Goal: Check status: Check status

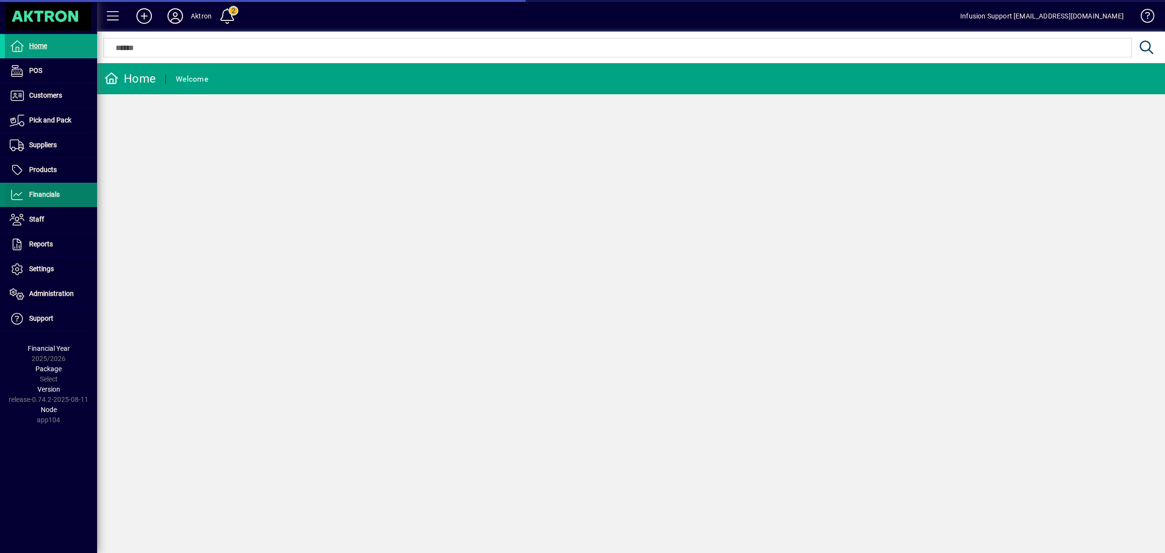
drag, startPoint x: 0, startPoint y: 0, endPoint x: 45, endPoint y: 197, distance: 202.2
click at [45, 197] on span "Financials" at bounding box center [44, 194] width 31 height 8
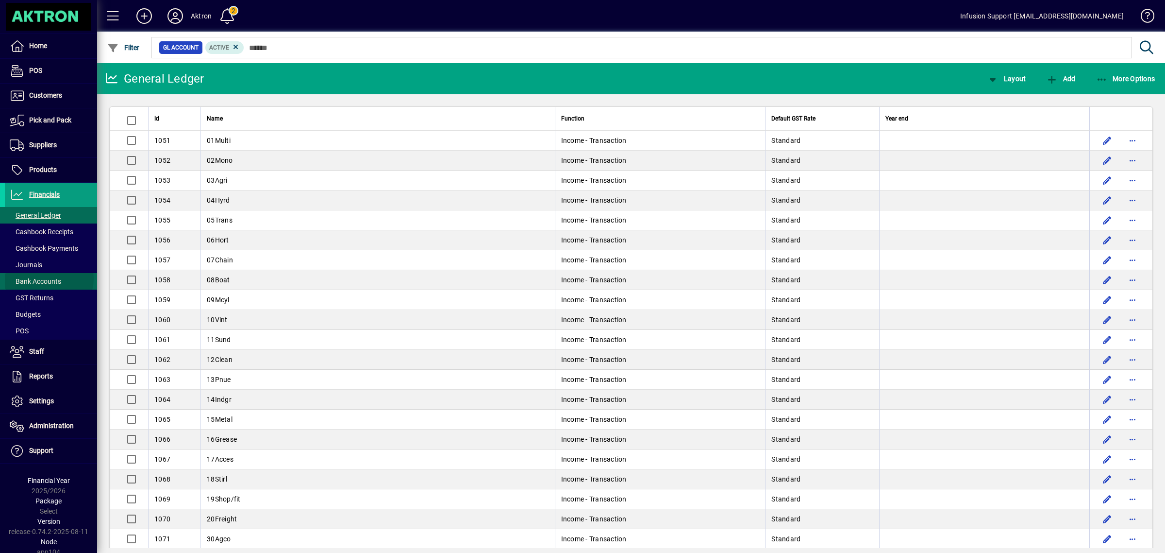
click at [49, 279] on span "Bank Accounts" at bounding box center [35, 281] width 51 height 8
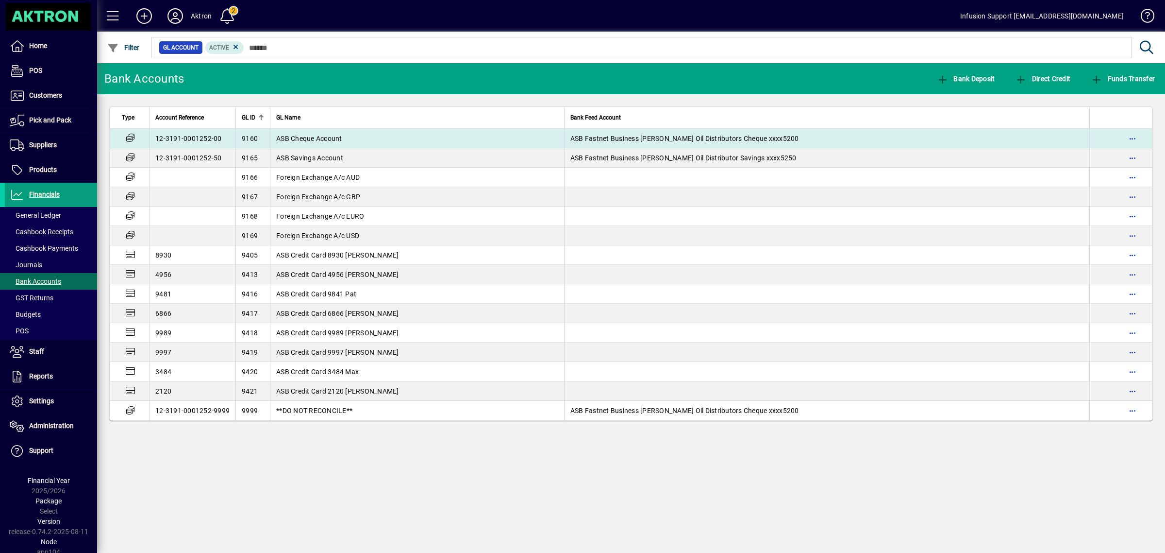
click at [326, 136] on span "ASB Cheque Account" at bounding box center [309, 139] width 66 height 8
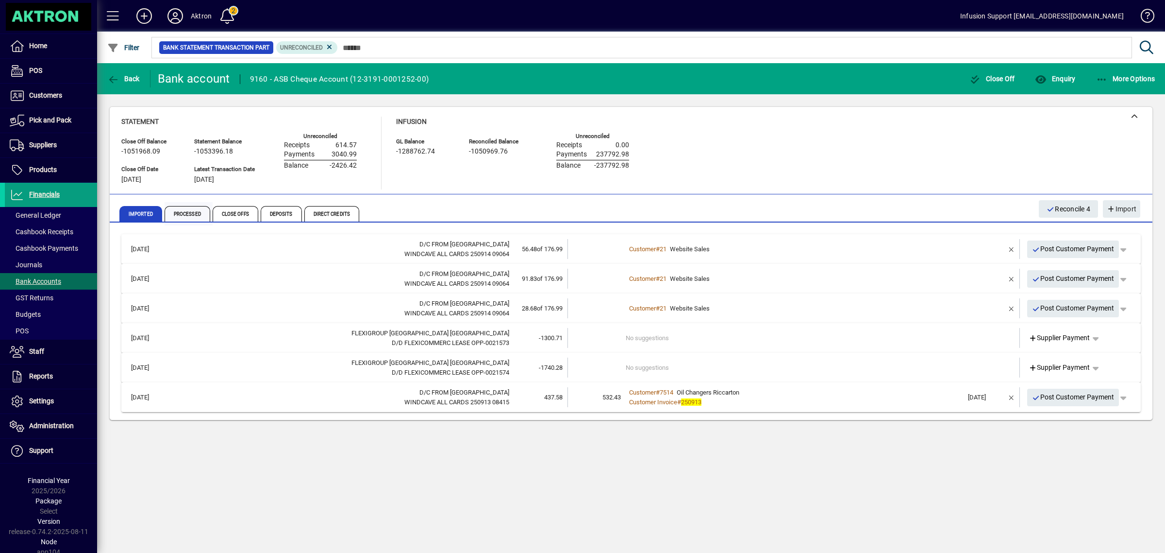
click at [193, 209] on span "Processed" at bounding box center [188, 214] width 46 height 16
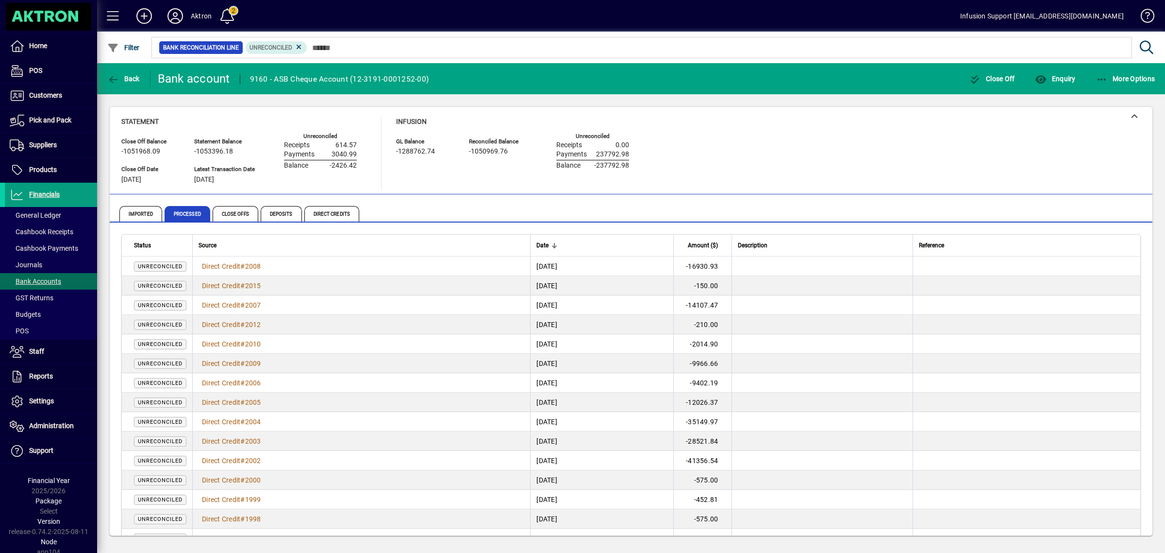
drag, startPoint x: 239, startPoint y: 175, endPoint x: 187, endPoint y: 176, distance: 52.0
click at [162, 173] on div "Close Off Balance -1051968.09 Close Off Date 14/09/2025 Statement Balance -1053…" at bounding box center [246, 161] width 250 height 55
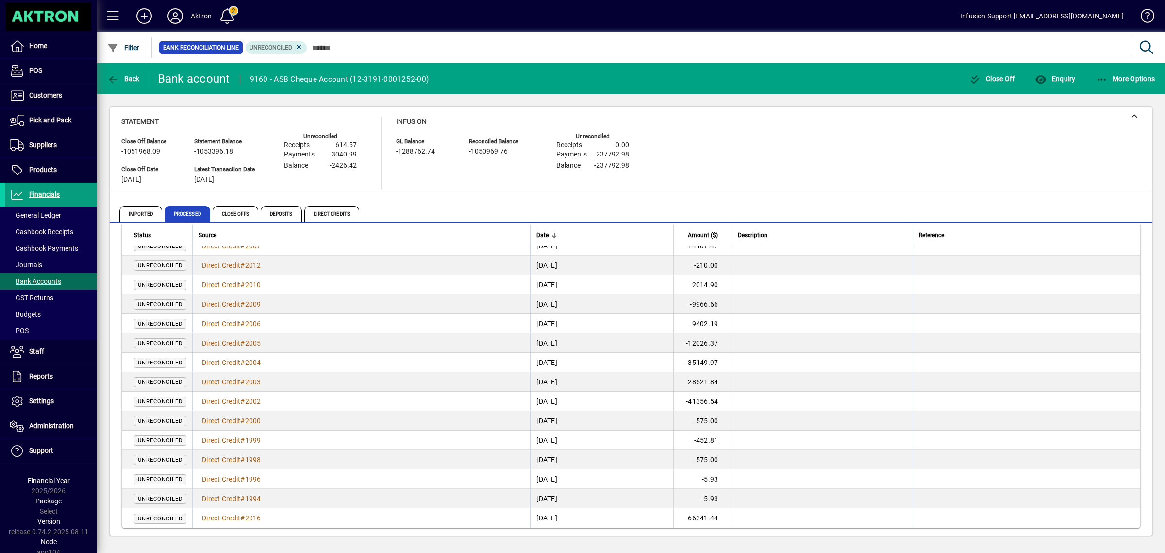
click at [441, 180] on div "Infusion GL Balance -1288762.74 Reconciled Balance -1050969.76 Unreconciled Rec…" at bounding box center [520, 153] width 248 height 73
drag, startPoint x: 401, startPoint y: 151, endPoint x: 421, endPoint y: 153, distance: 20.6
click at [443, 151] on div "-1288762.74" at bounding box center [425, 151] width 58 height 11
drag, startPoint x: 595, startPoint y: 165, endPoint x: 679, endPoint y: 163, distance: 83.6
click at [679, 163] on div "Statement Close Off Balance -1051968.09 Close Off Date 14/09/2025 Statement Bal…" at bounding box center [631, 153] width 1020 height 73
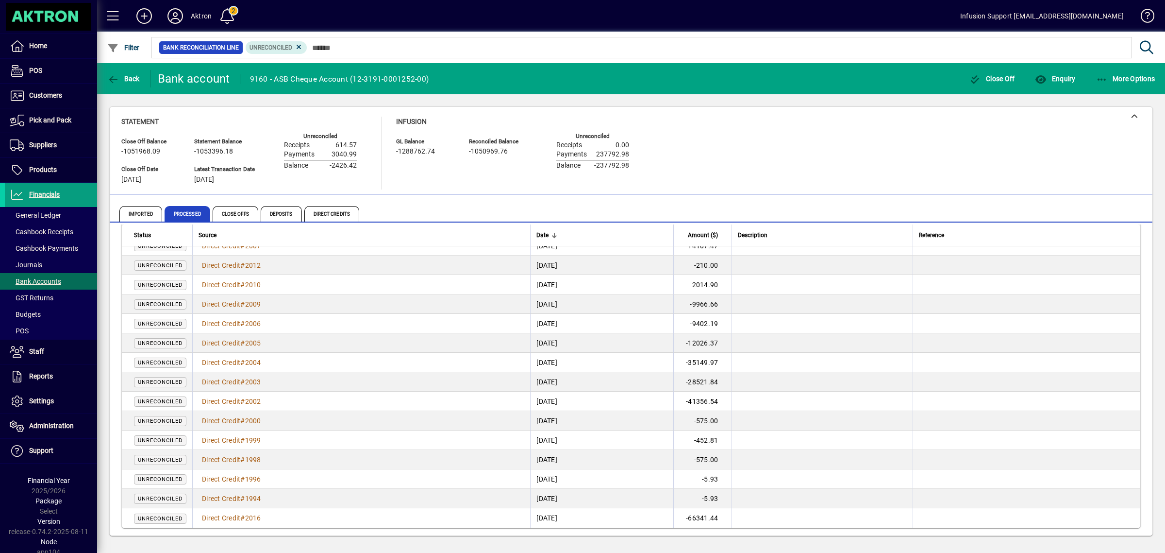
click at [805, 147] on div "Statement Close Off Balance -1051968.09 Close Off Date 14/09/2025 Statement Bal…" at bounding box center [631, 153] width 1020 height 73
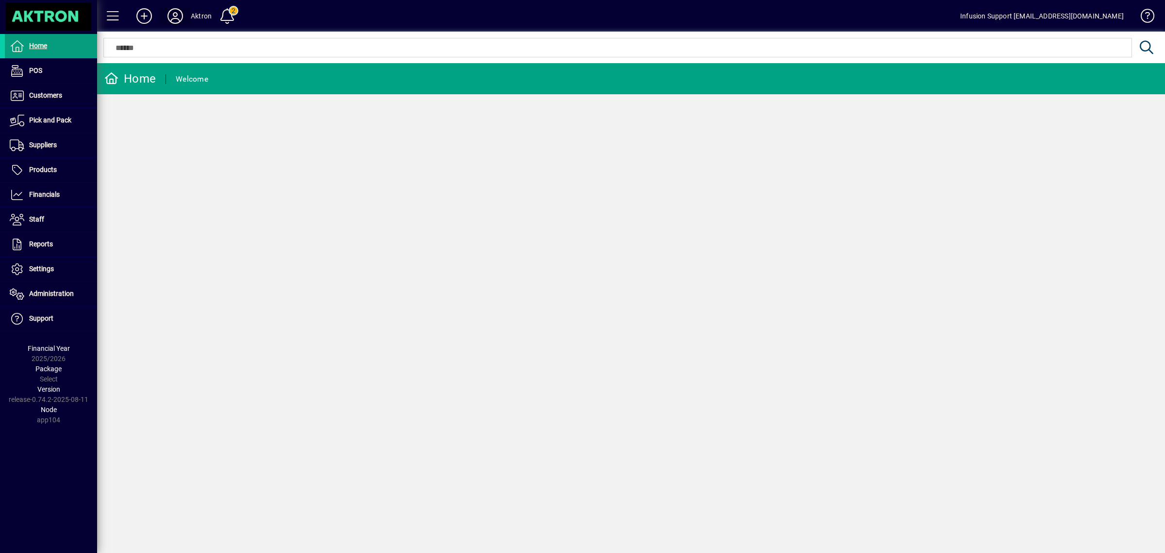
click at [176, 17] on icon at bounding box center [175, 16] width 19 height 16
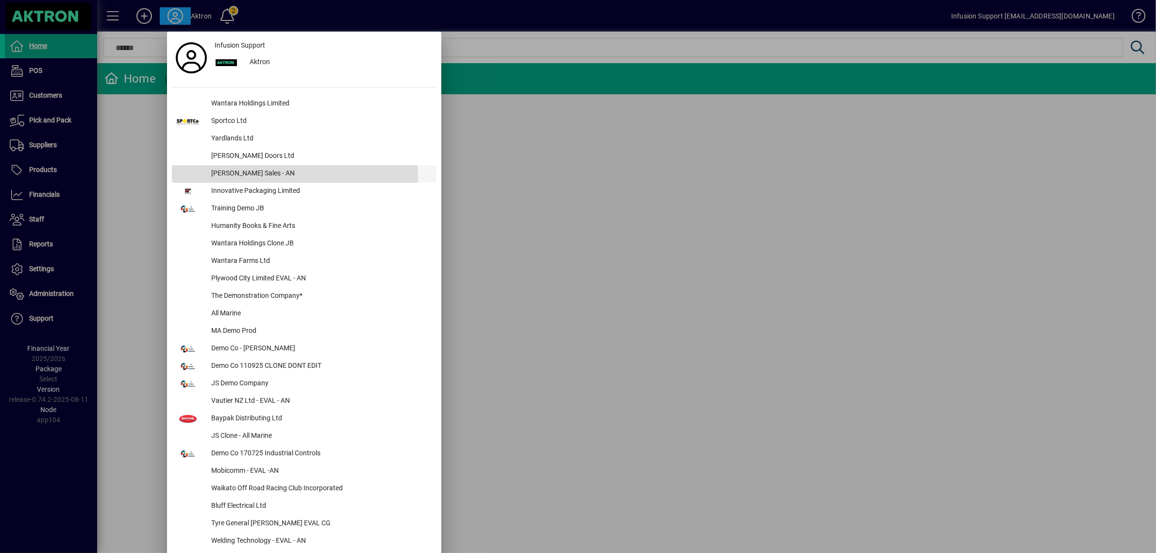
click at [261, 176] on div "[PERSON_NAME] Sales - AN" at bounding box center [319, 173] width 233 height 17
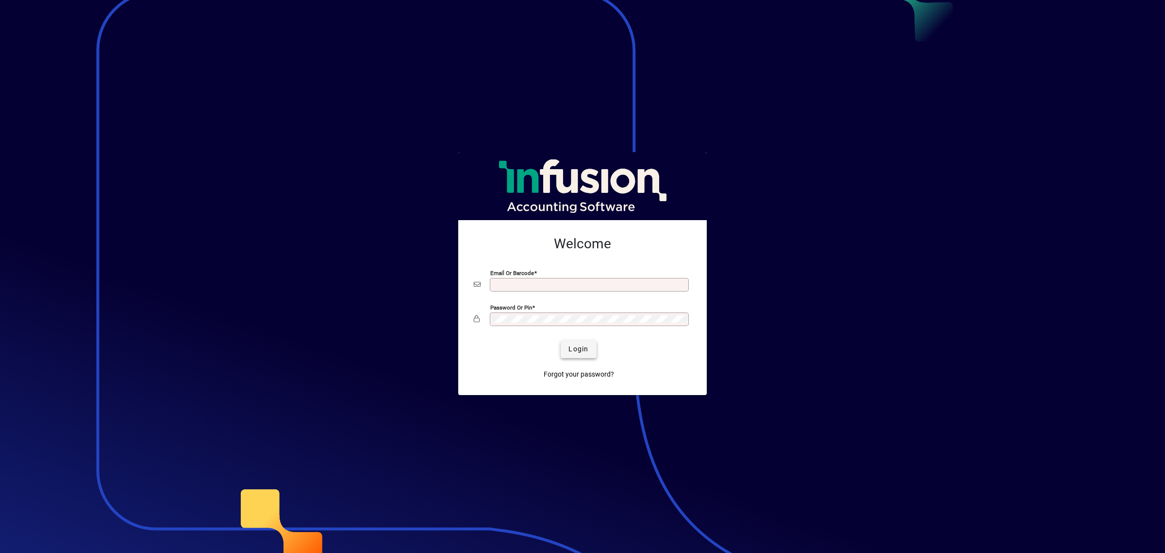
type input "**********"
click at [582, 345] on span "Login" at bounding box center [579, 349] width 20 height 10
